Goal: Navigation & Orientation: Understand site structure

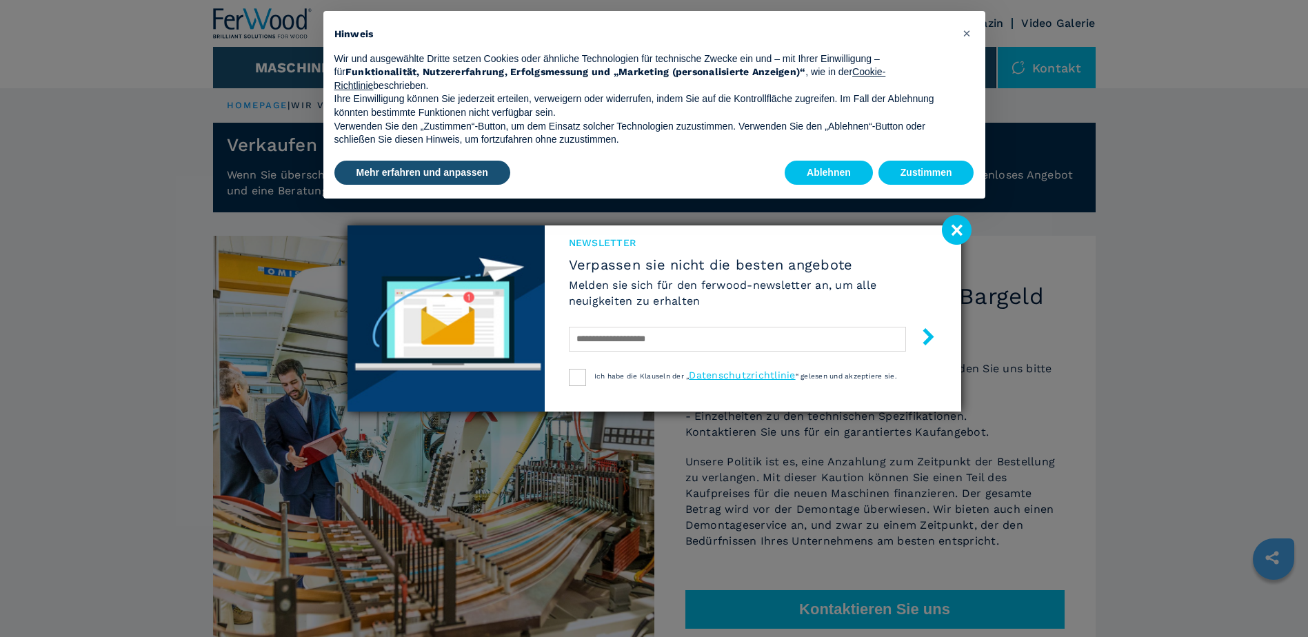
click at [965, 235] on image at bounding box center [957, 230] width 30 height 30
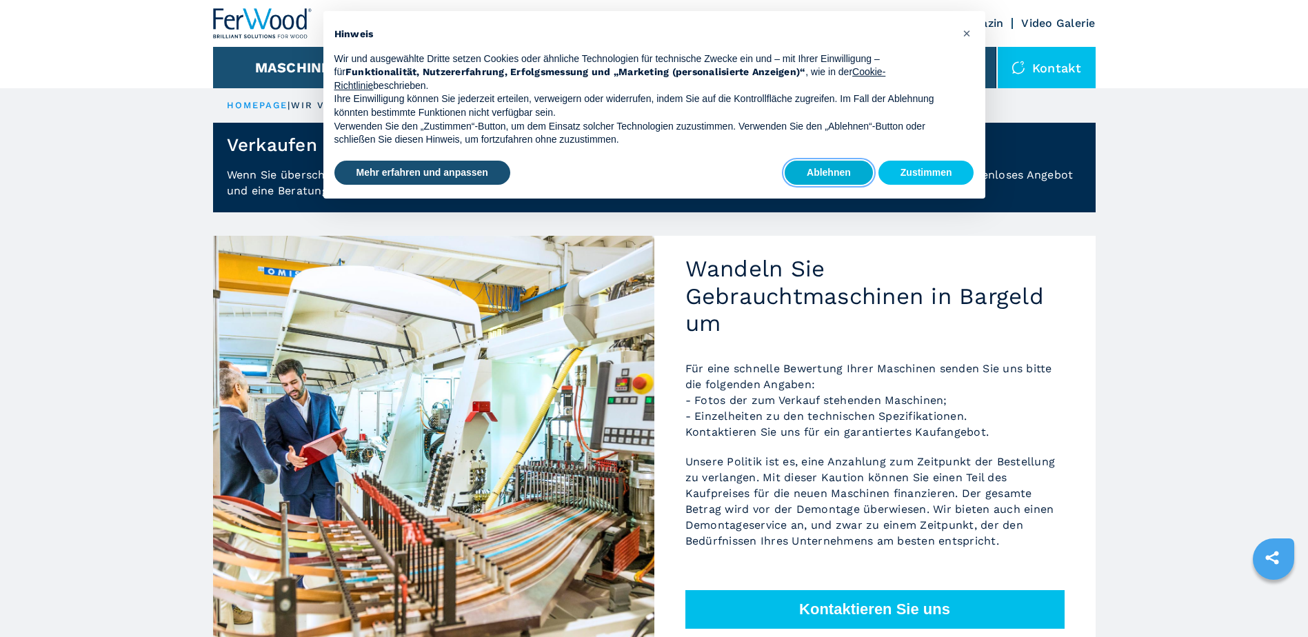
click at [849, 169] on button "Ablehnen" at bounding box center [829, 173] width 88 height 25
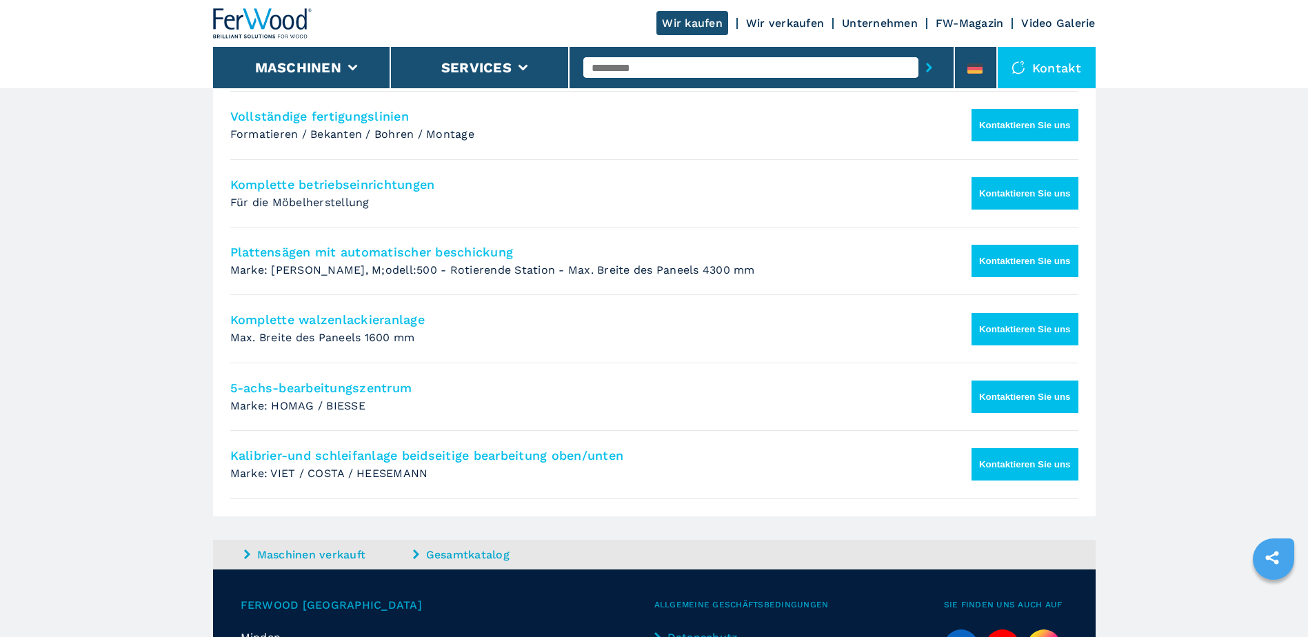
scroll to position [1114, 0]
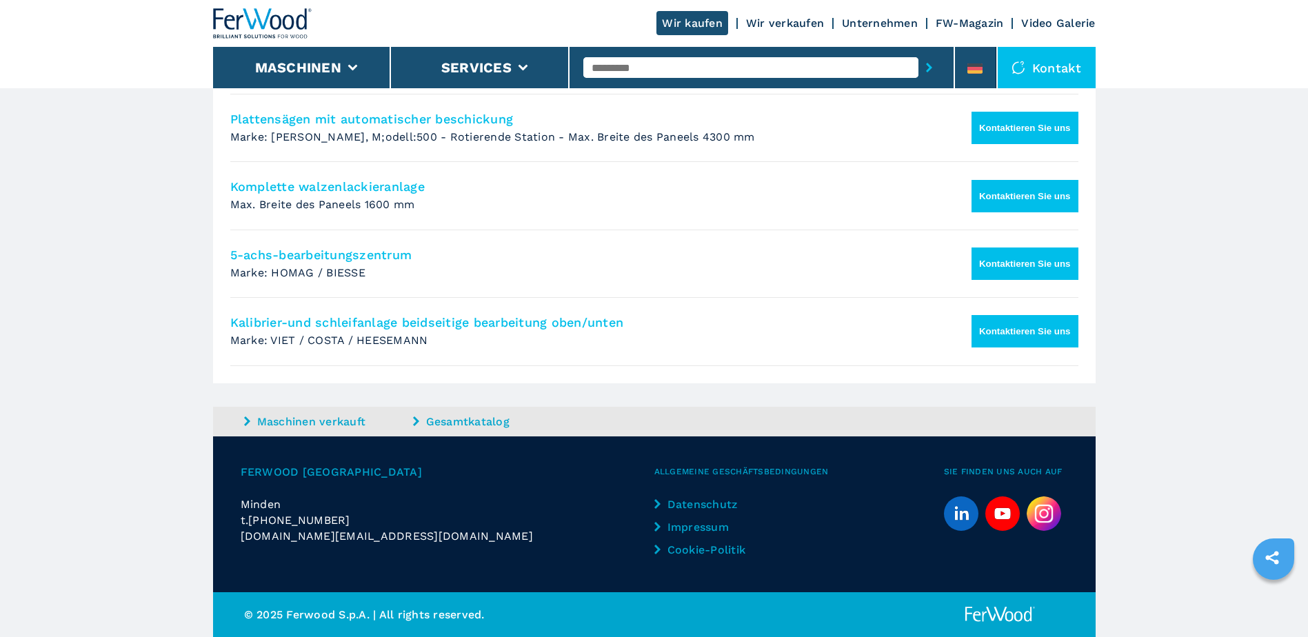
click at [703, 522] on link "Impressum" at bounding box center [711, 527] width 115 height 16
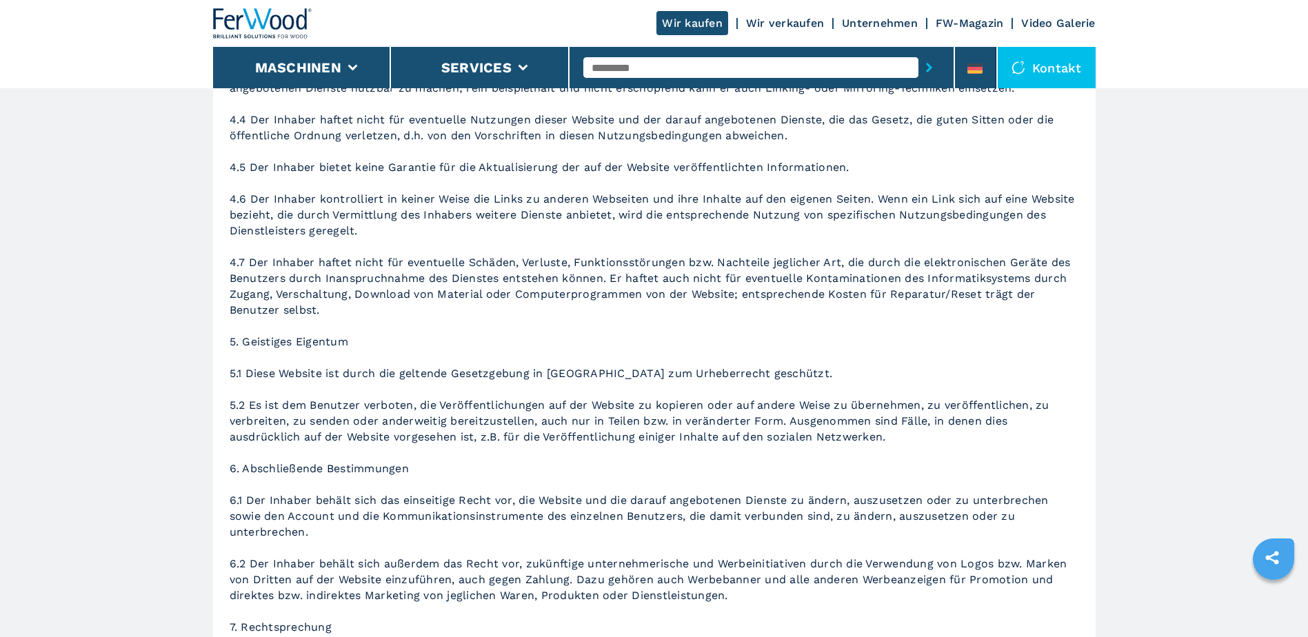
scroll to position [1551, 0]
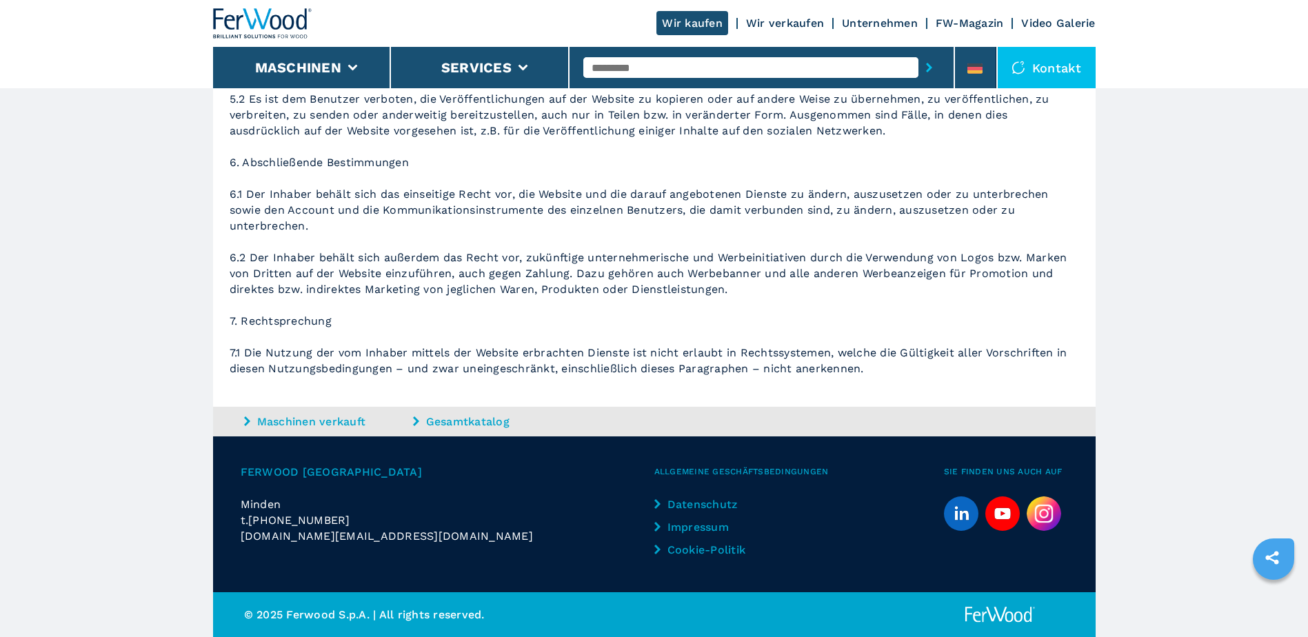
click at [295, 421] on link "Maschinen verkauft" at bounding box center [326, 422] width 165 height 16
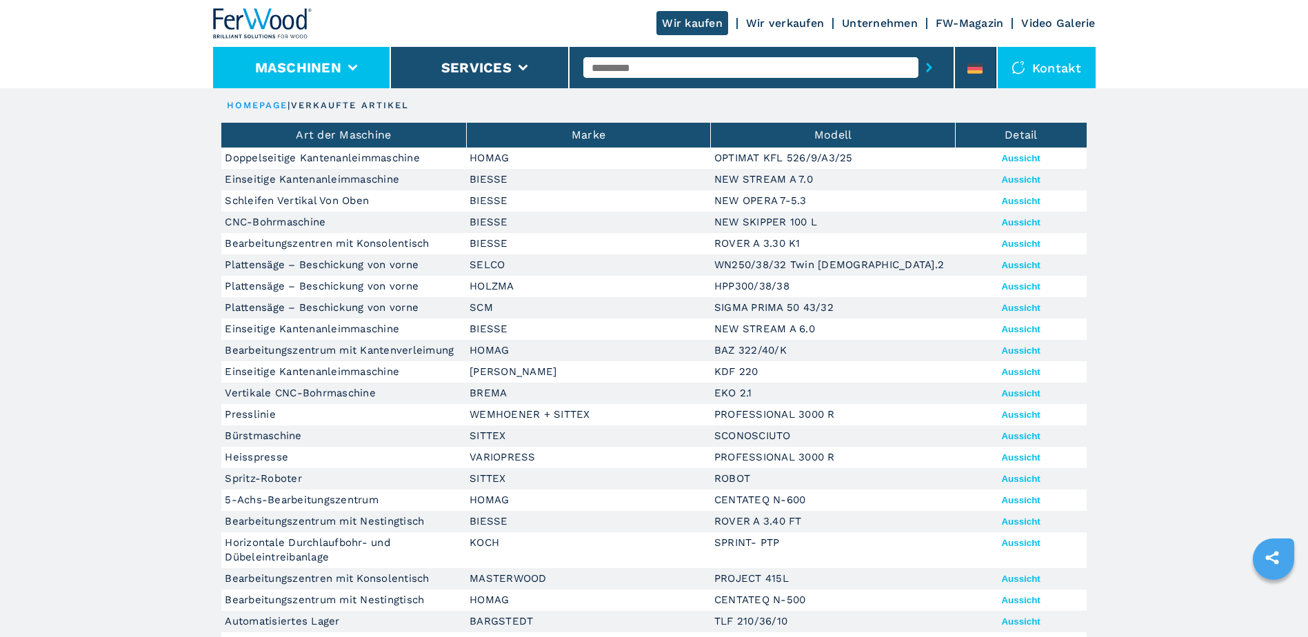
click at [350, 62] on li "Maschinen" at bounding box center [302, 67] width 179 height 41
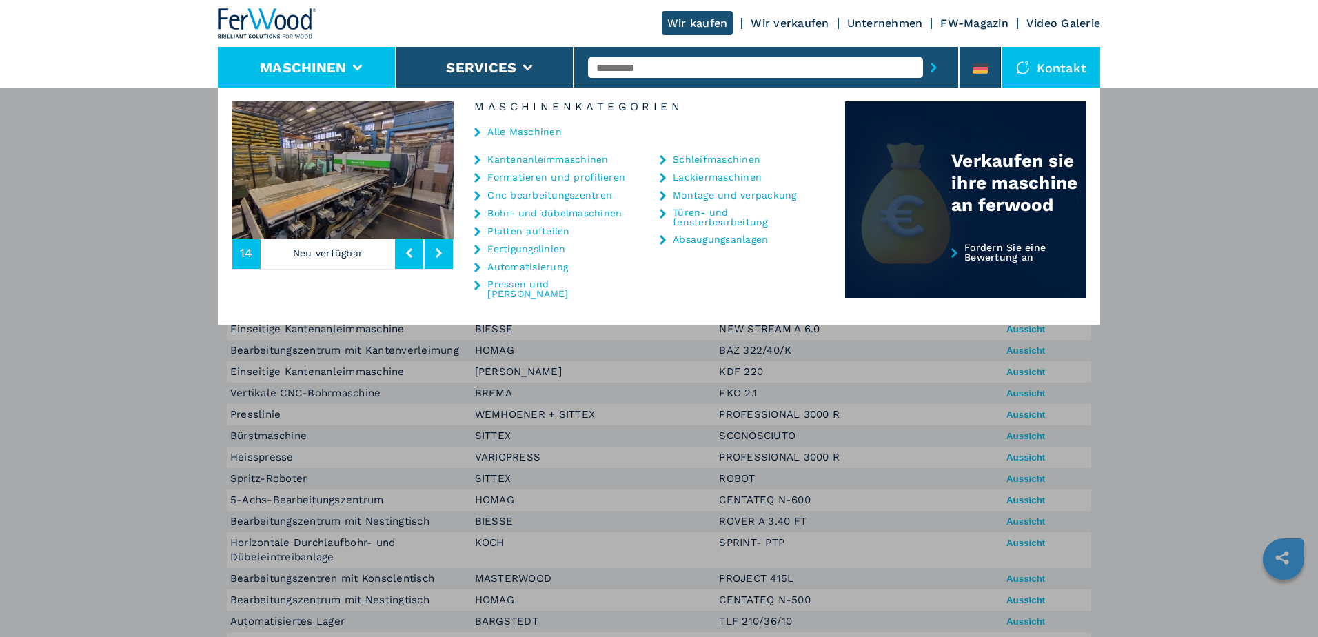
click at [918, 199] on div "Verkaufen sie ihre maschine an ferwood" at bounding box center [965, 158] width 241 height 114
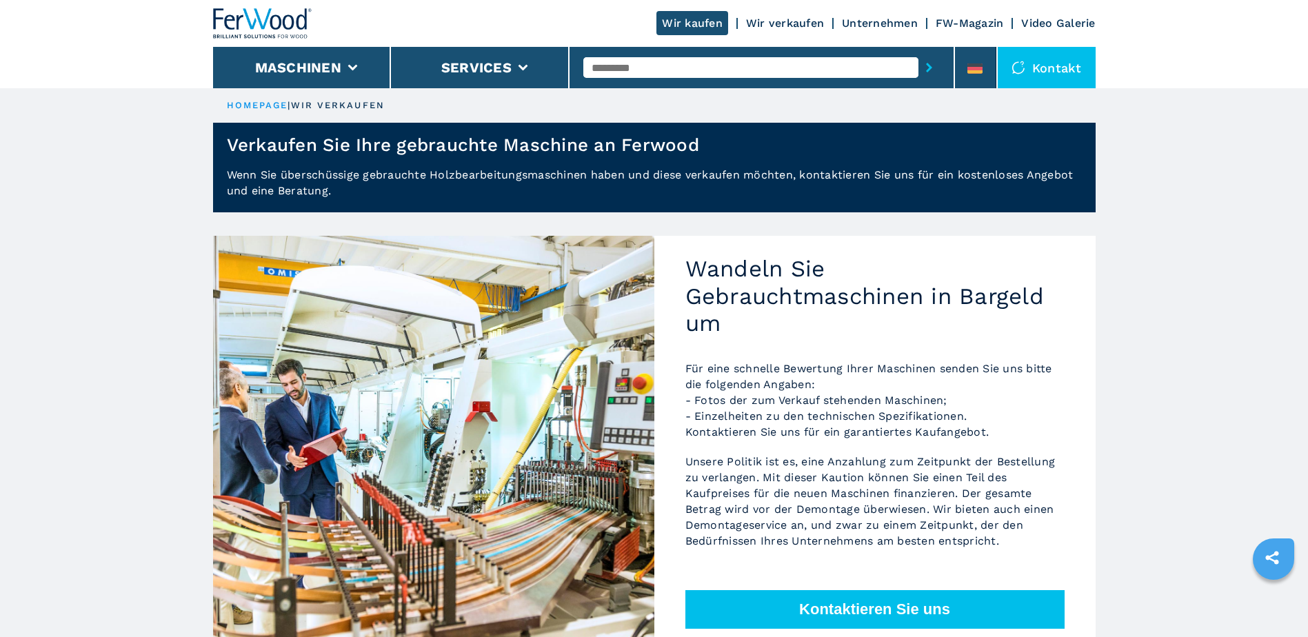
click at [923, 21] on div "Wir kaufen Wir verkaufen Unternehmen FW-Magazin Video Galerie" at bounding box center [875, 23] width 439 height 11
click at [907, 22] on link "Unternehmen" at bounding box center [880, 23] width 76 height 13
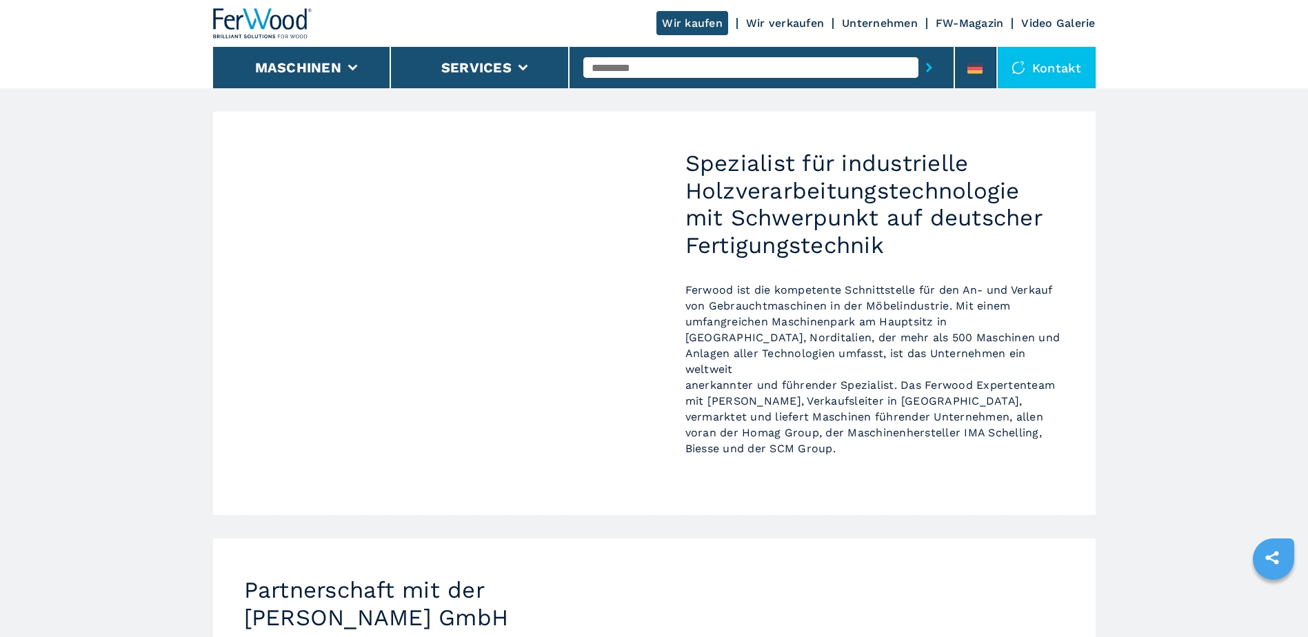
scroll to position [125, 0]
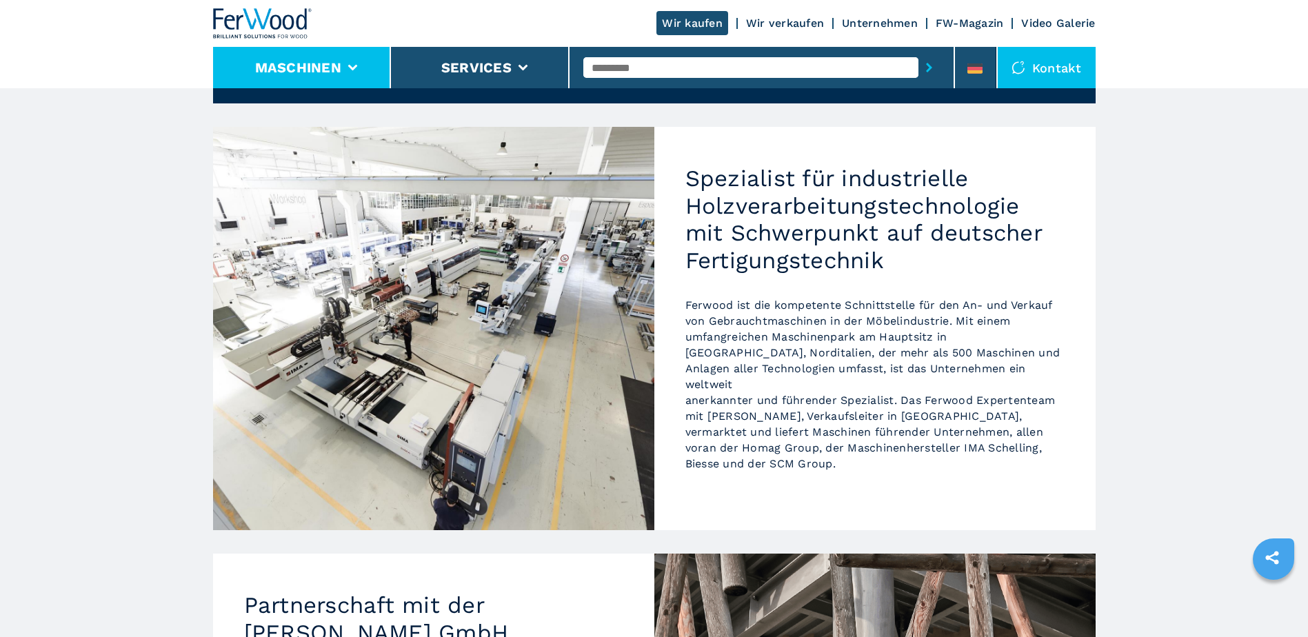
click at [363, 63] on li "Maschinen" at bounding box center [302, 67] width 179 height 41
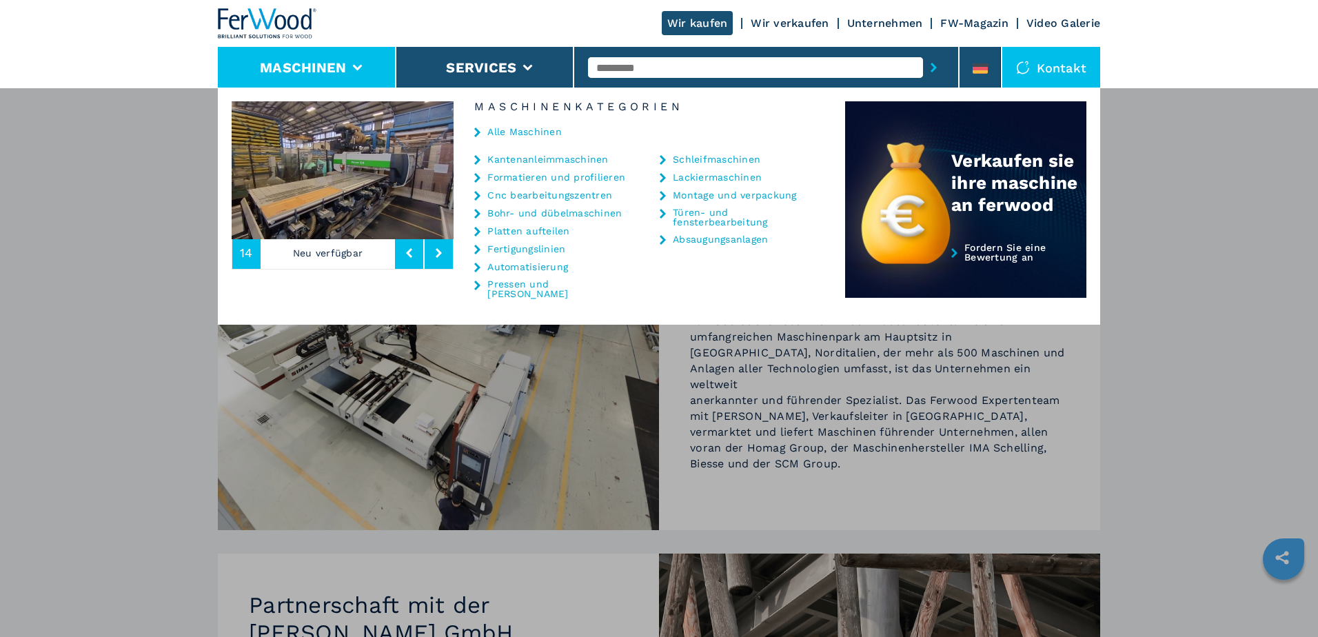
click at [139, 234] on div "Maschinen Kantenanleimmaschinen Formatieren und profilieren Cnc bearbeitungszen…" at bounding box center [659, 406] width 1318 height 637
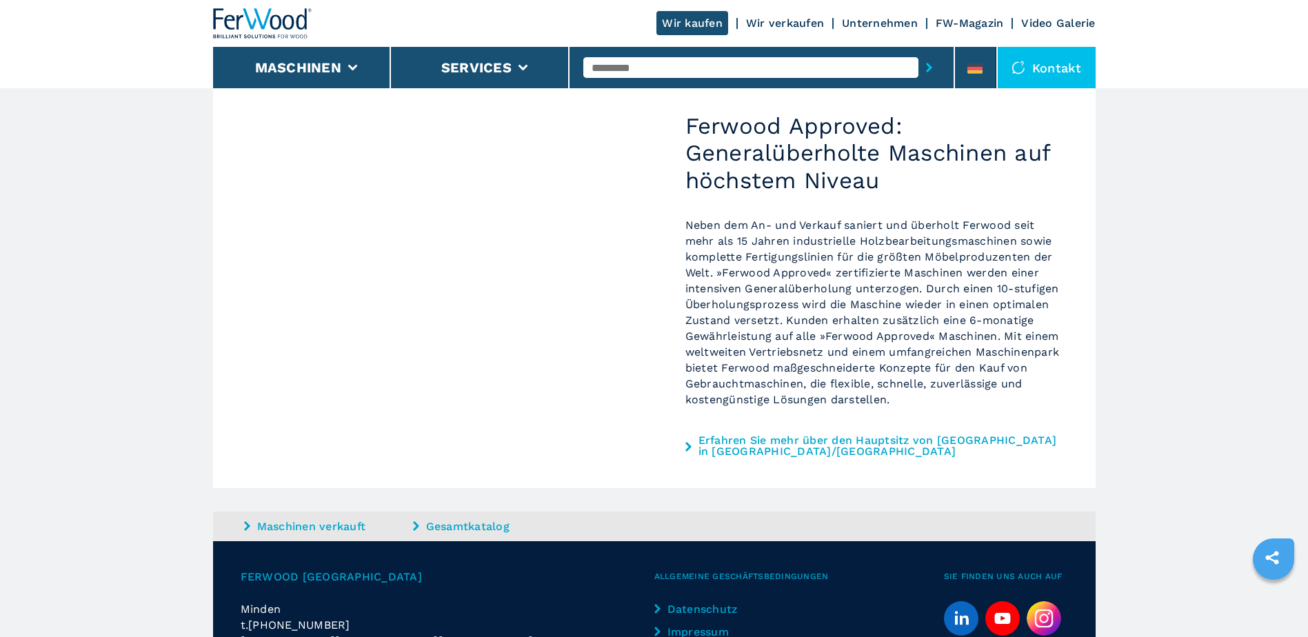
scroll to position [1090, 0]
